Goal: Check status: Check status

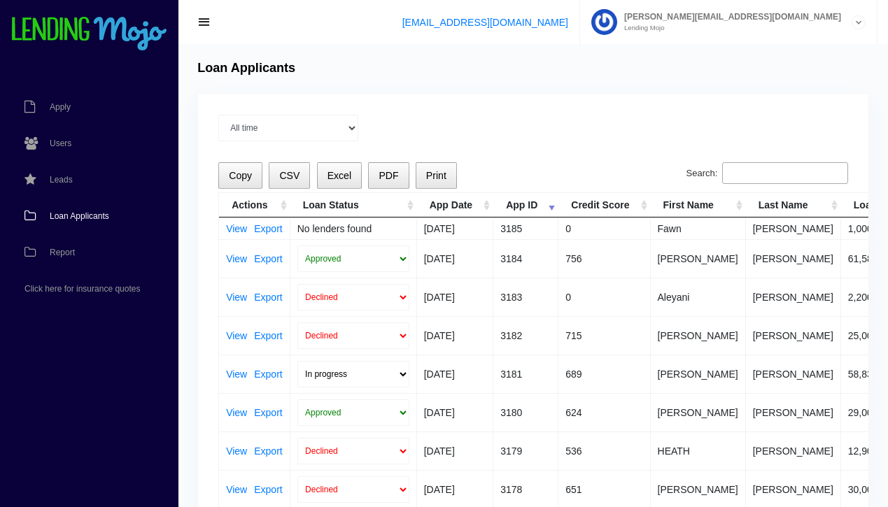
click at [83, 214] on span "Loan Applicants" at bounding box center [79, 216] width 59 height 8
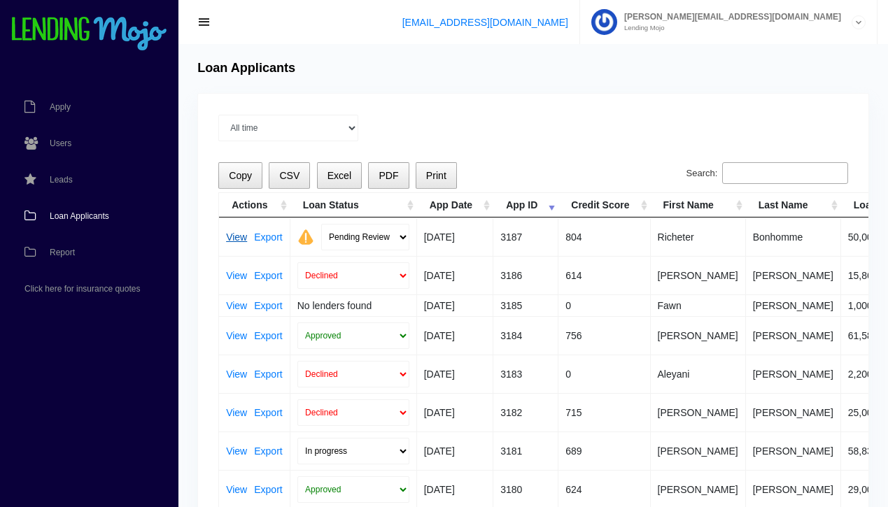
click at [233, 237] on link "View" at bounding box center [236, 237] width 21 height 10
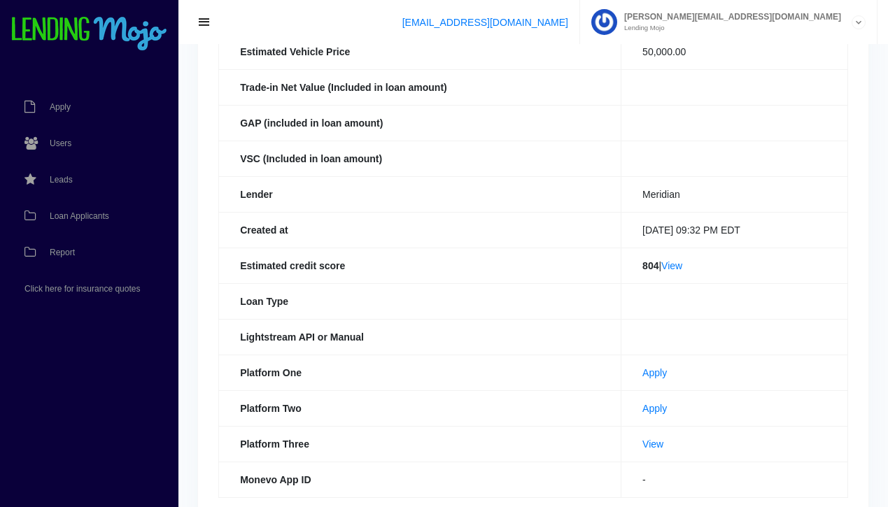
scroll to position [311, 0]
click at [670, 263] on link "View" at bounding box center [671, 264] width 21 height 11
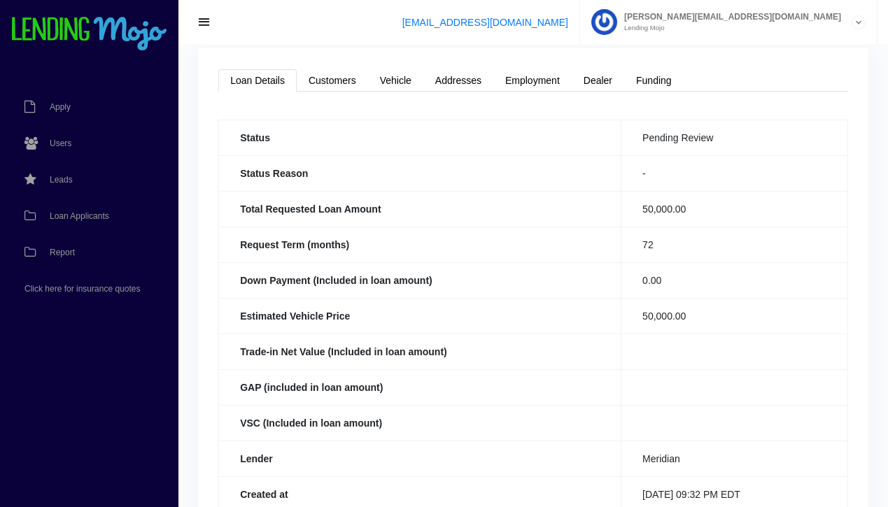
scroll to position [0, 0]
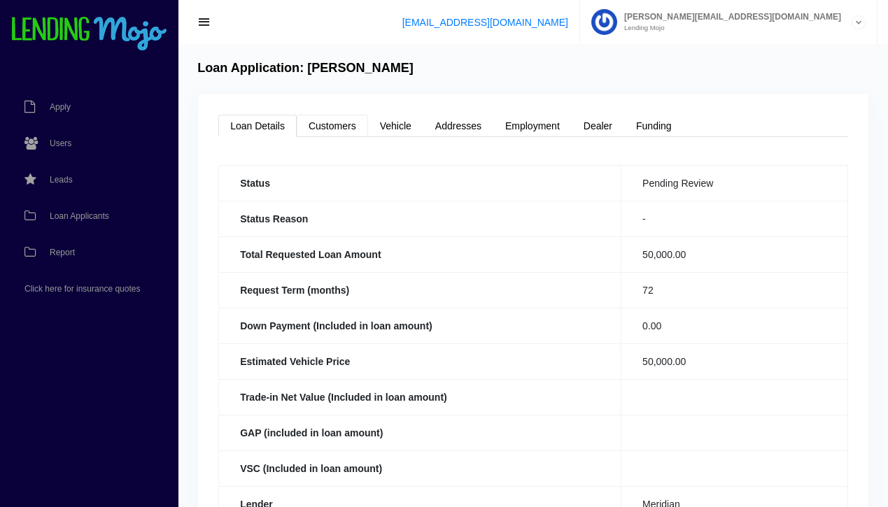
click at [345, 131] on link "Customers" at bounding box center [332, 126] width 71 height 22
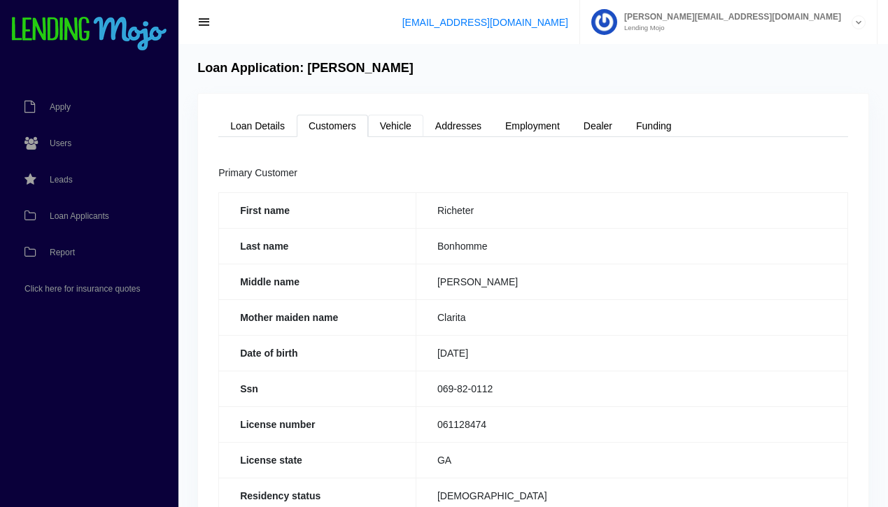
click at [396, 133] on link "Vehicle" at bounding box center [395, 126] width 55 height 22
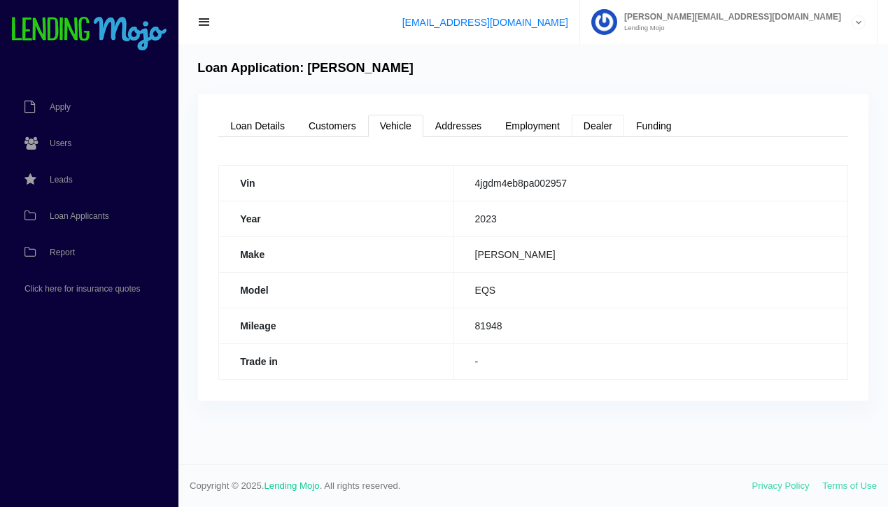
click at [607, 128] on link "Dealer" at bounding box center [598, 126] width 52 height 22
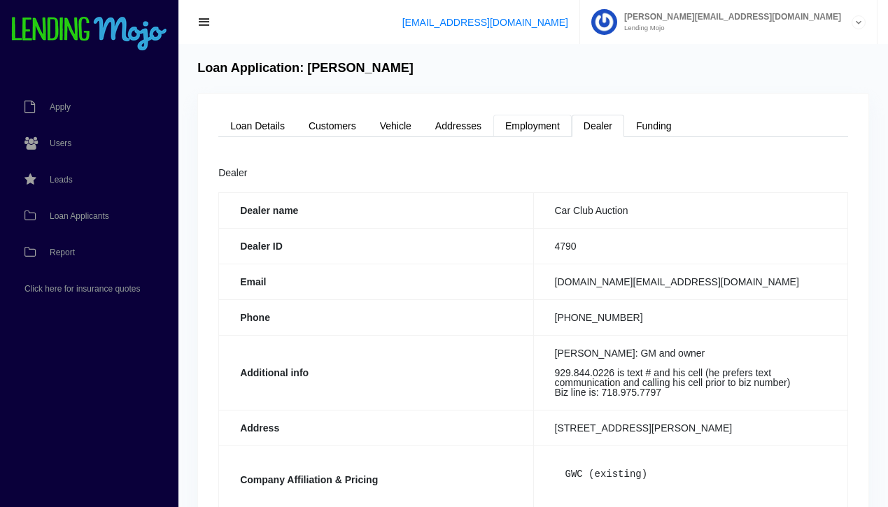
click at [537, 127] on link "Employment" at bounding box center [532, 126] width 78 height 22
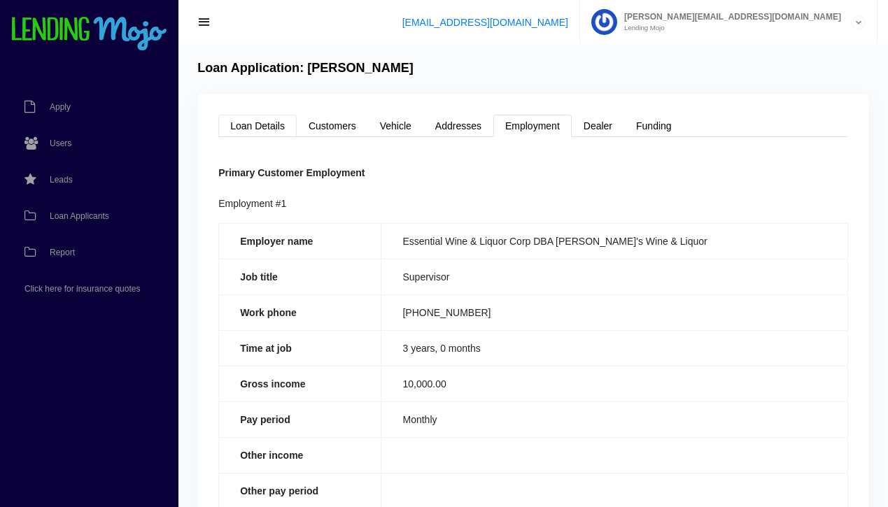
click at [267, 121] on link "Loan Details" at bounding box center [257, 126] width 78 height 22
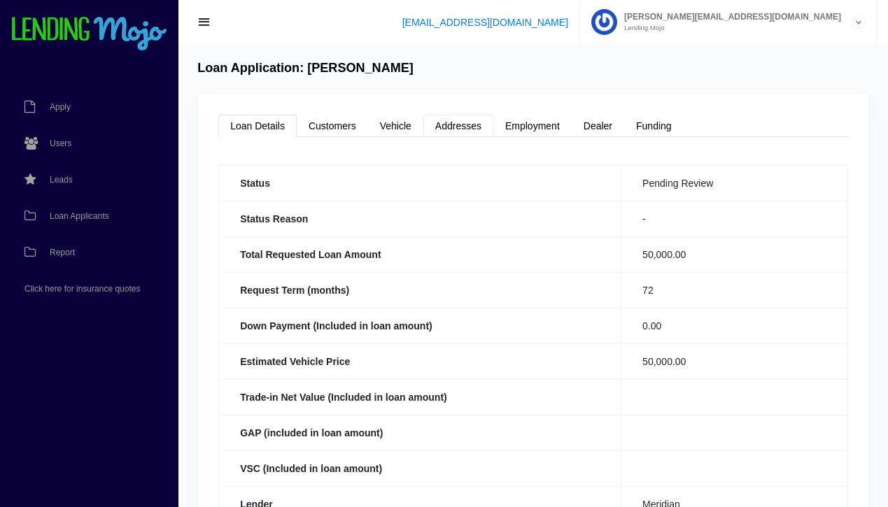
click at [468, 123] on link "Addresses" at bounding box center [458, 126] width 70 height 22
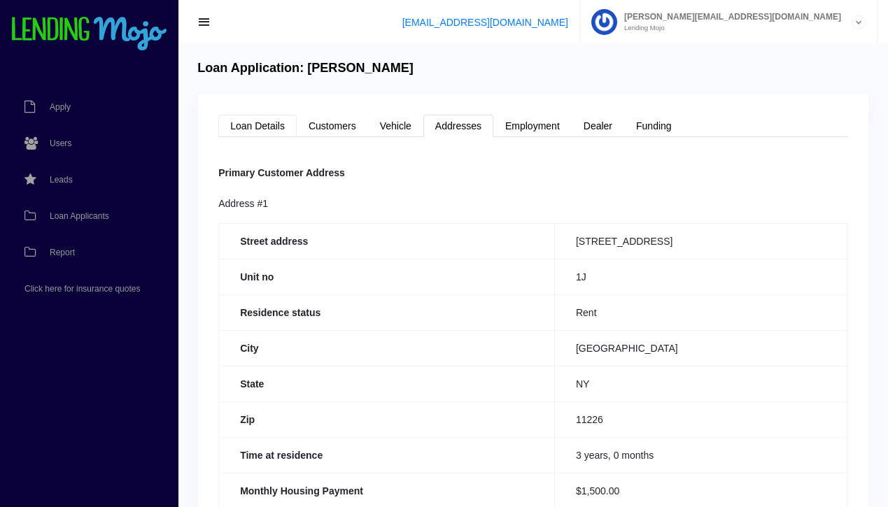
click at [259, 128] on link "Loan Details" at bounding box center [257, 126] width 78 height 22
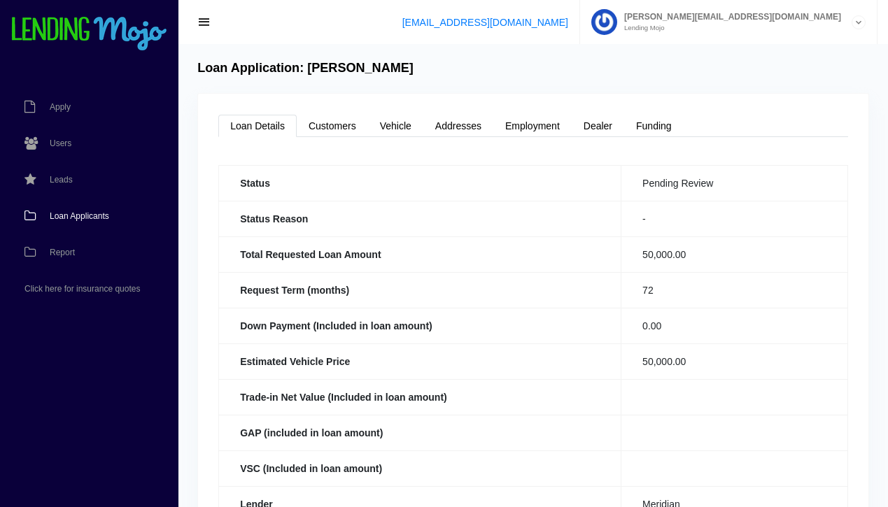
click at [80, 218] on span "Loan Applicants" at bounding box center [79, 216] width 59 height 8
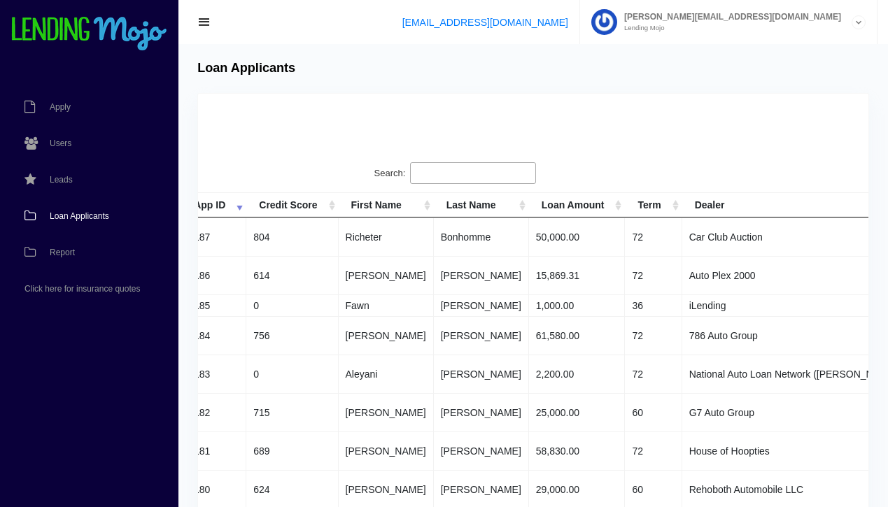
scroll to position [0, 316]
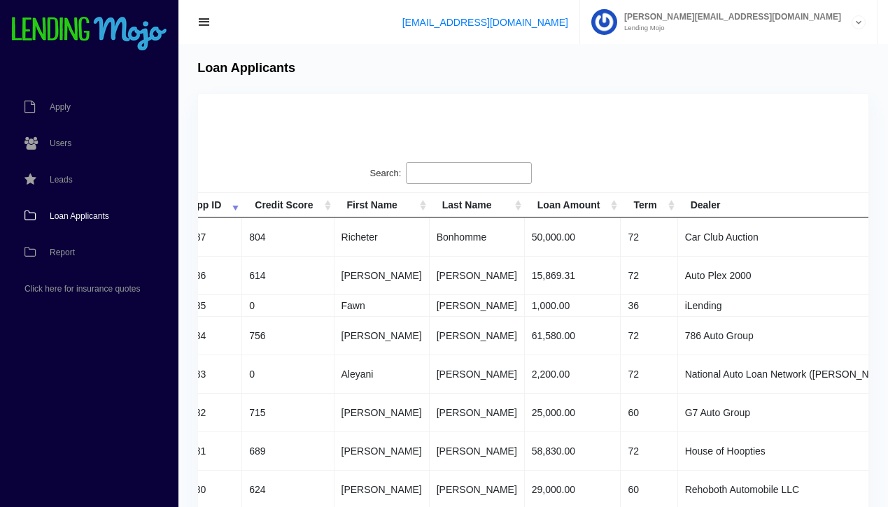
click at [475, 171] on input "Search:" at bounding box center [469, 173] width 126 height 22
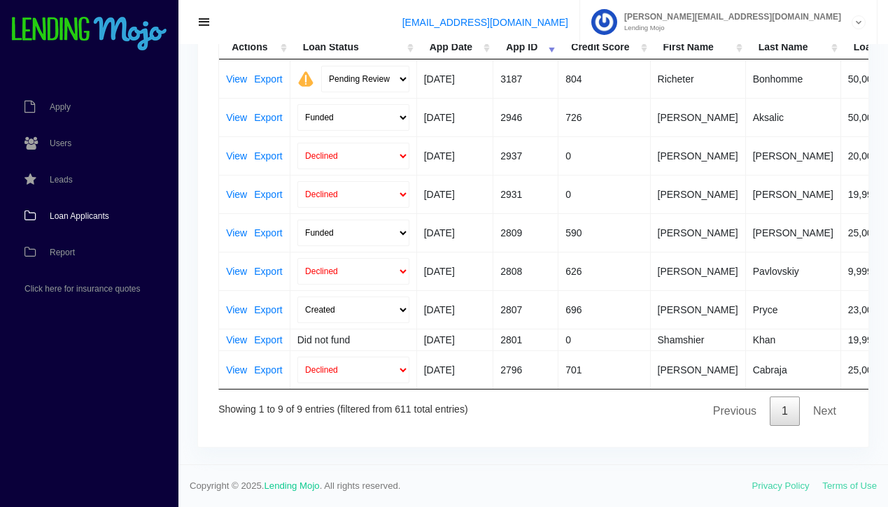
scroll to position [0, 0]
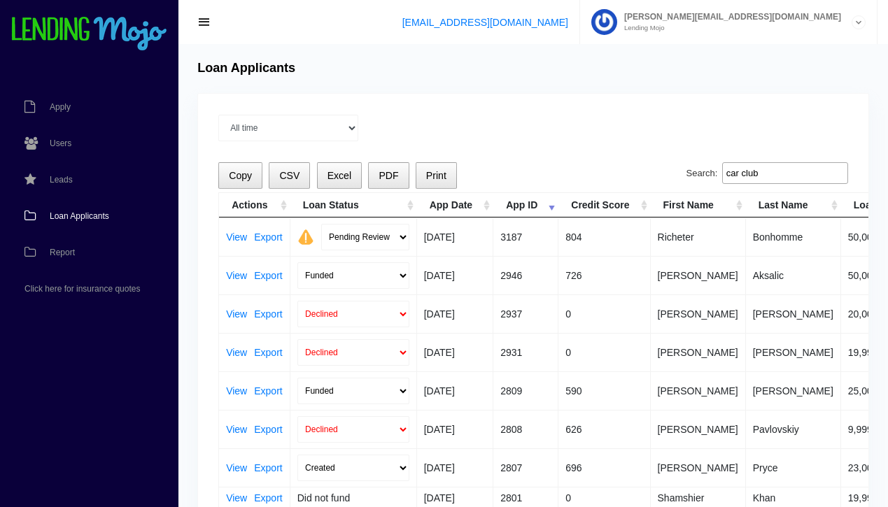
type input "car club"
